Goal: Check status: Check status

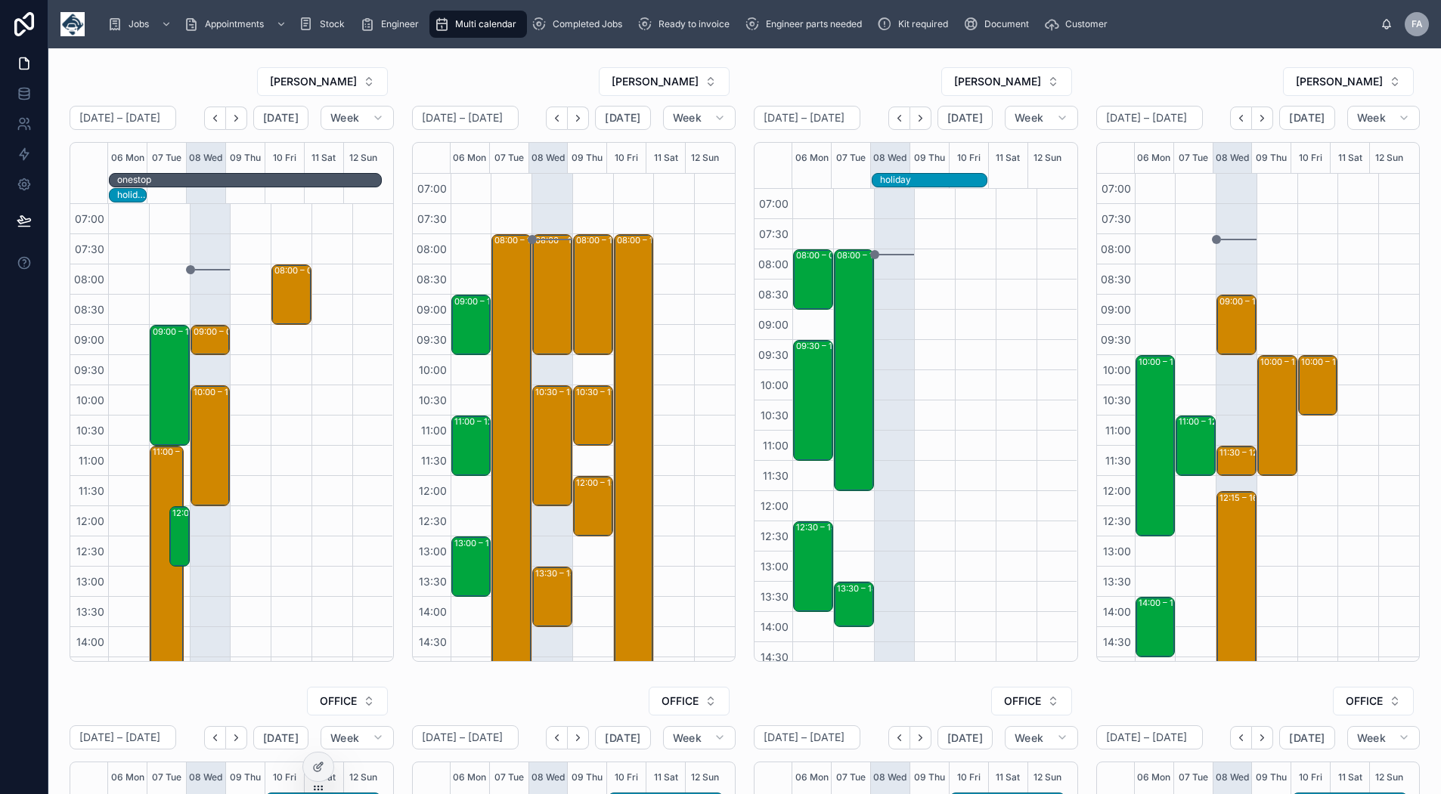
scroll to position [238, 0]
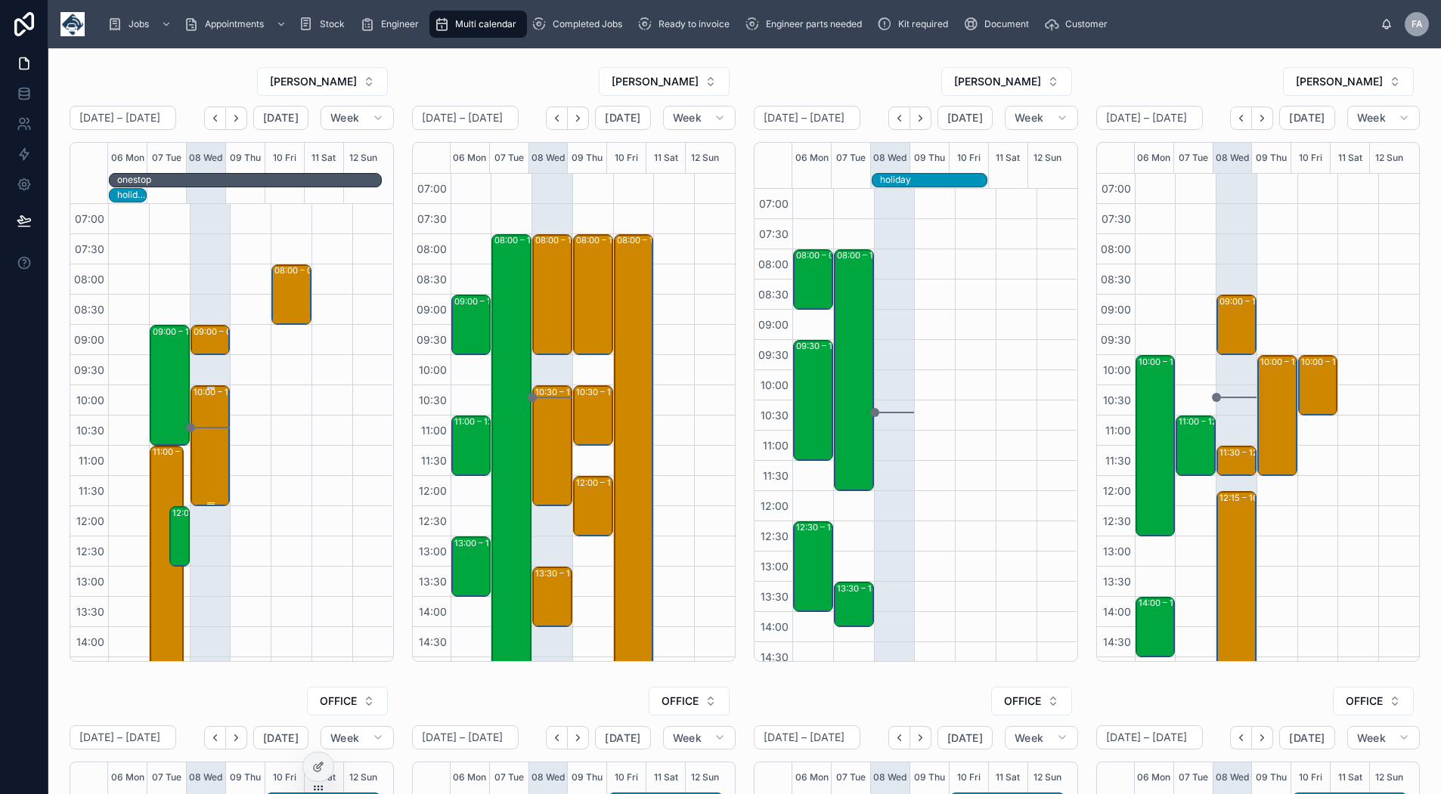
click at [211, 398] on div "10:00 – 12:00 Concept Environmental Solutions Ltd - 00324922 - TIMED AROUND 10A…" at bounding box center [211, 446] width 36 height 118
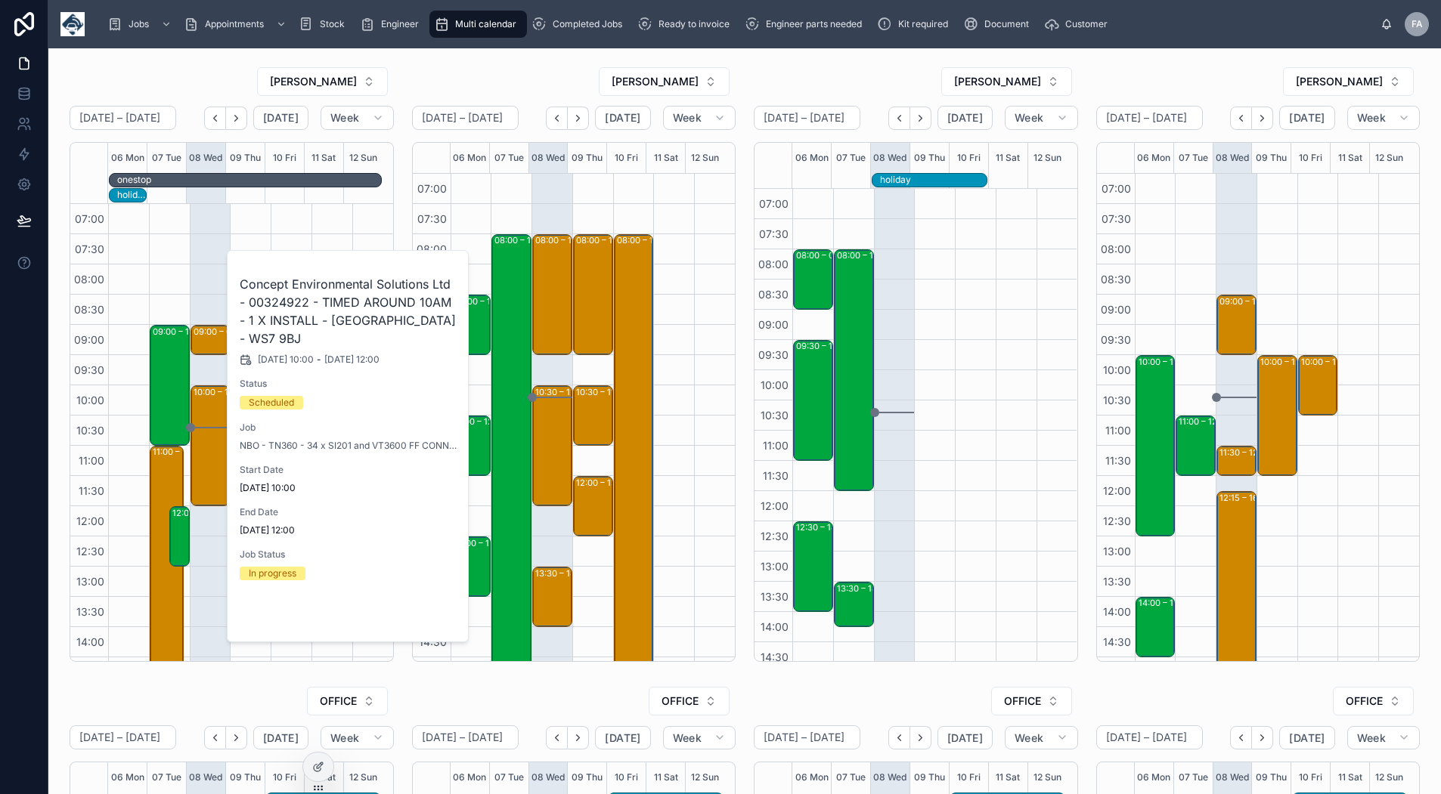
click at [416, 621] on span "Open" at bounding box center [417, 617] width 28 height 14
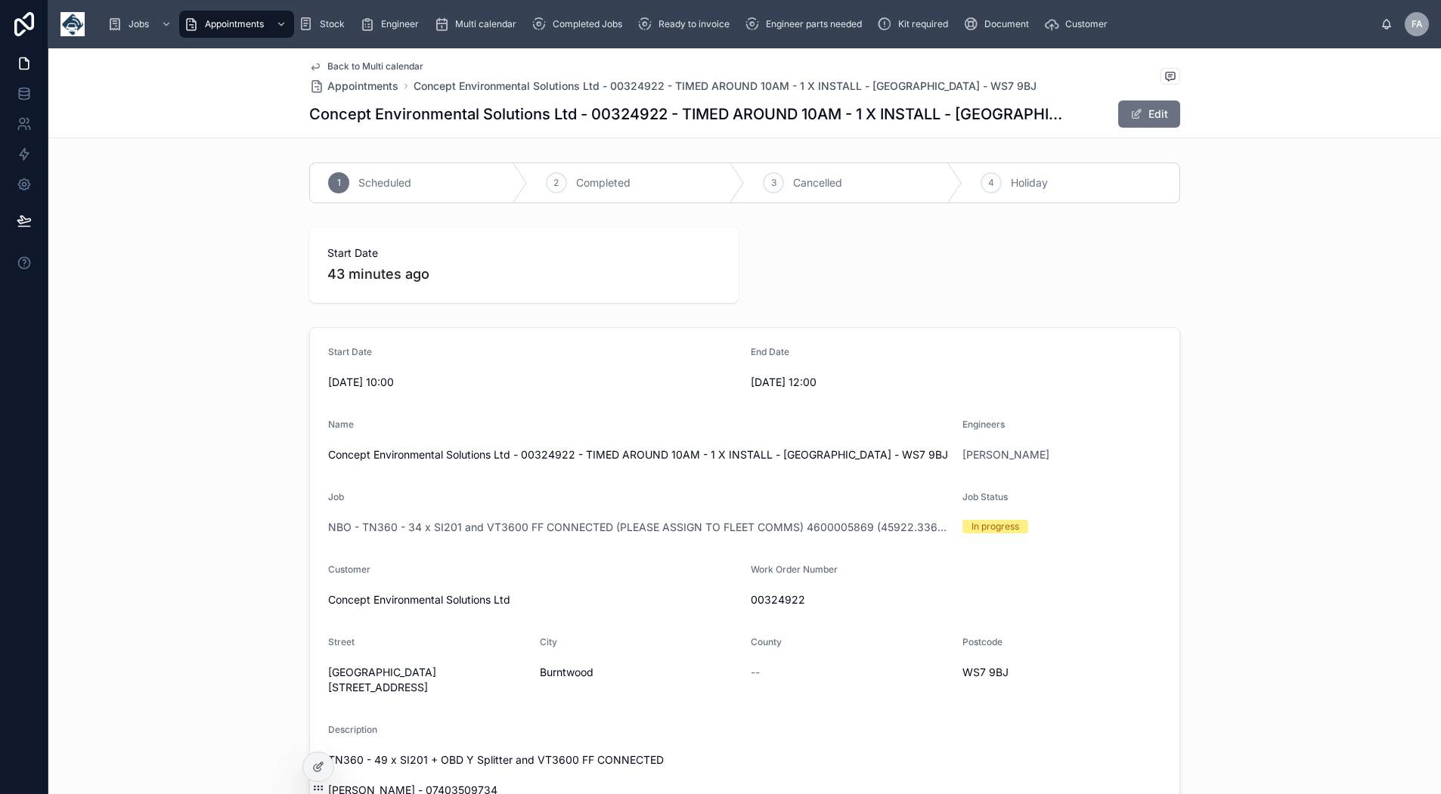
click at [334, 67] on span "Back to Multi calendar" at bounding box center [375, 66] width 96 height 12
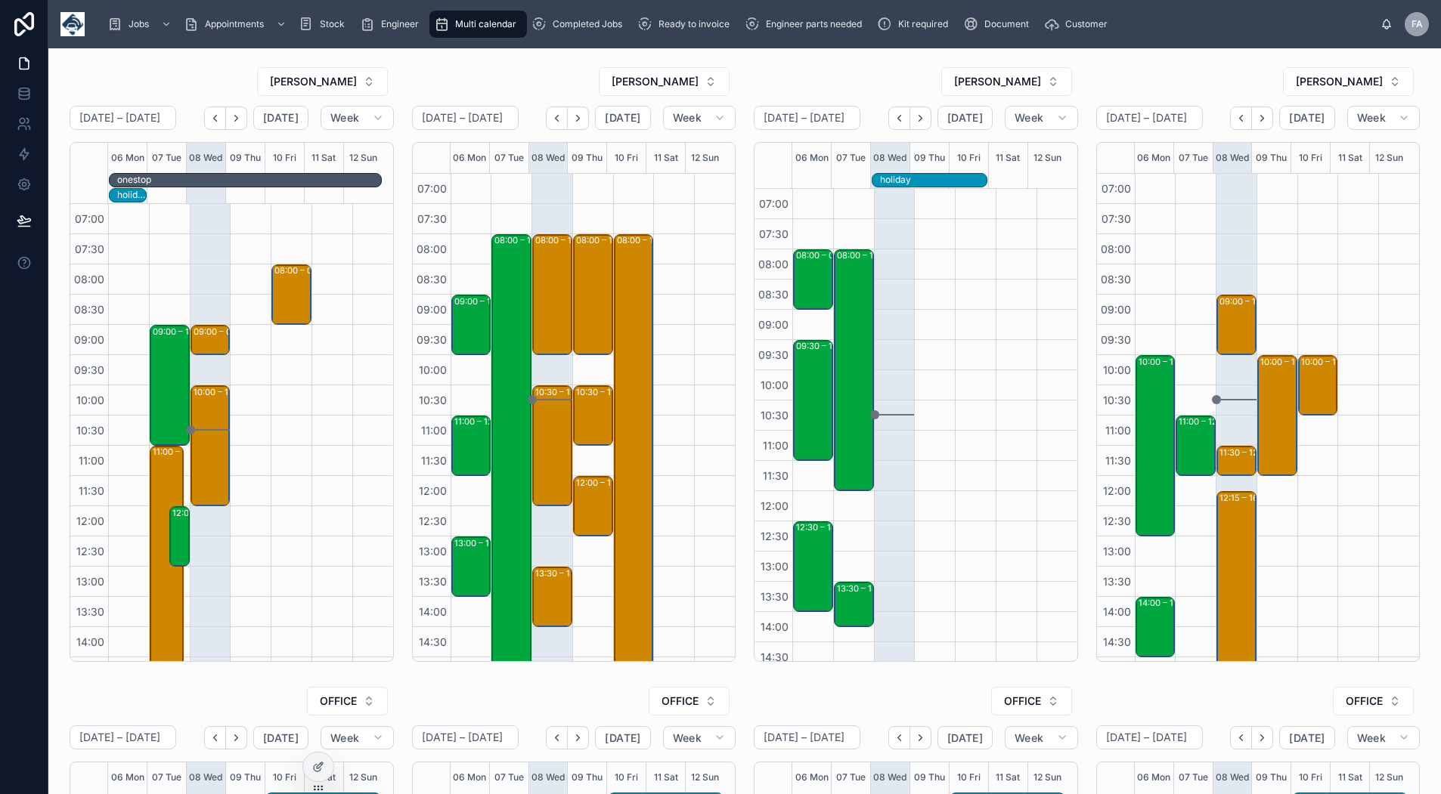
scroll to position [253, 0]
